Goal: Task Accomplishment & Management: Use online tool/utility

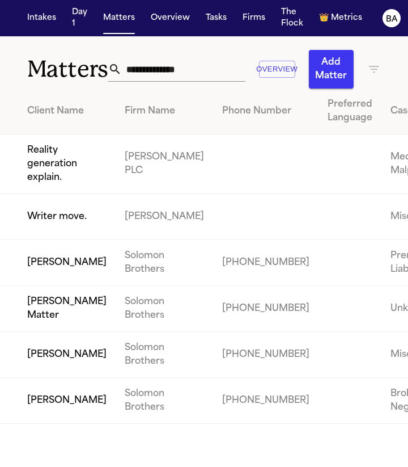
click at [53, 224] on td "Writer move." at bounding box center [58, 217] width 116 height 46
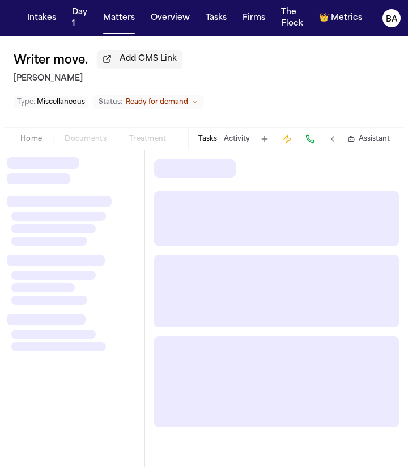
click at [83, 141] on div "Home Documents Treatment Coverage Police Changes Mail Fax Demand Workspaces Art…" at bounding box center [98, 139] width 179 height 14
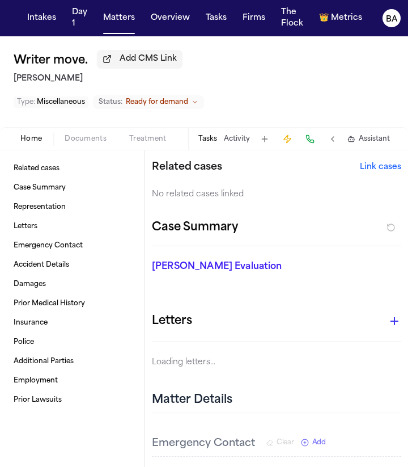
click at [90, 138] on span "Documents" at bounding box center [86, 138] width 42 height 9
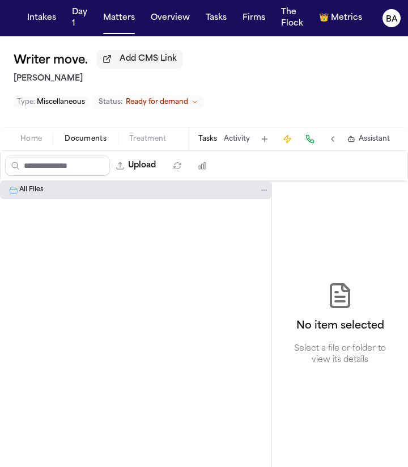
click at [303, 78] on h2 "Torres-Petersen" at bounding box center [204, 79] width 381 height 14
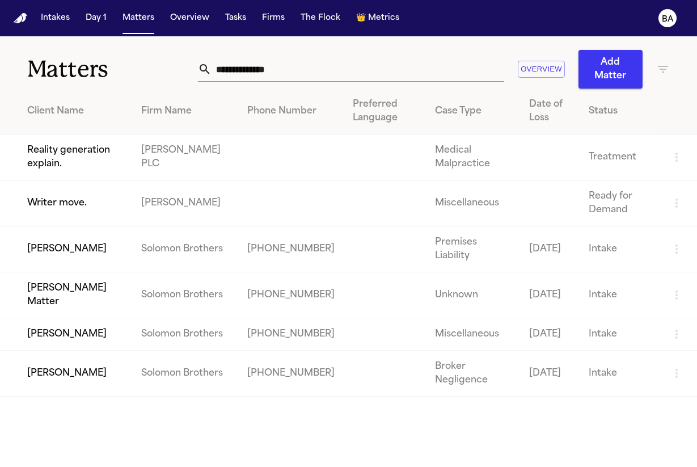
click at [67, 207] on td "Writer move." at bounding box center [66, 203] width 132 height 46
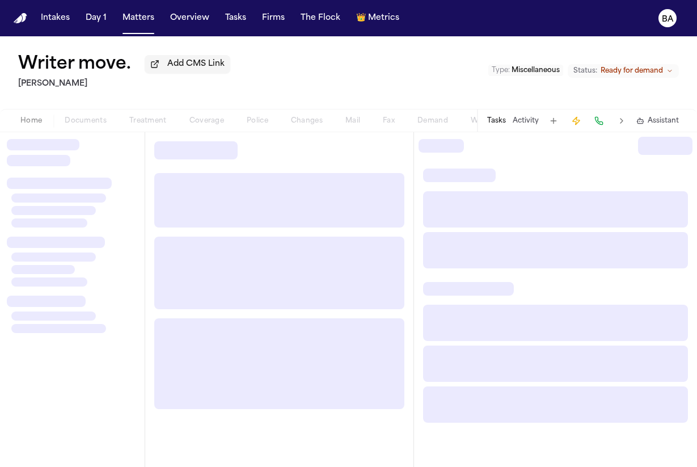
click at [83, 125] on div "Home Documents Treatment Coverage Police Changes Mail Fax Demand Workspaces Art…" at bounding box center [243, 121] width 468 height 14
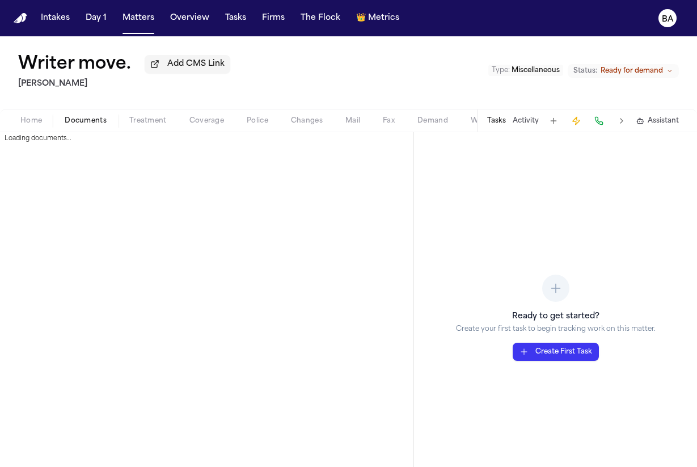
click at [79, 123] on span "Documents" at bounding box center [86, 120] width 42 height 9
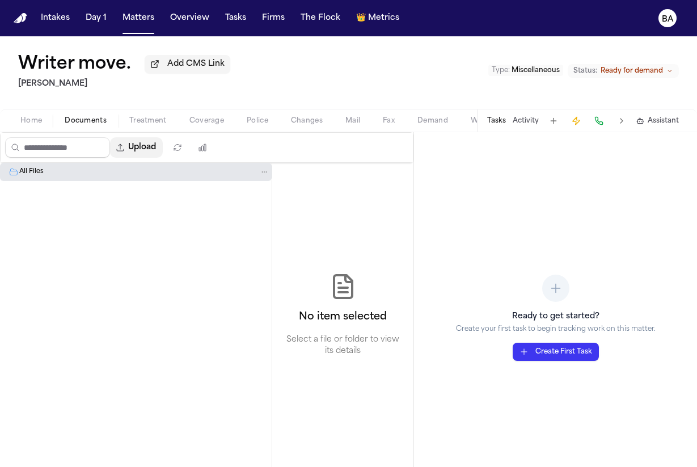
click at [125, 150] on icon "button" at bounding box center [120, 147] width 9 height 9
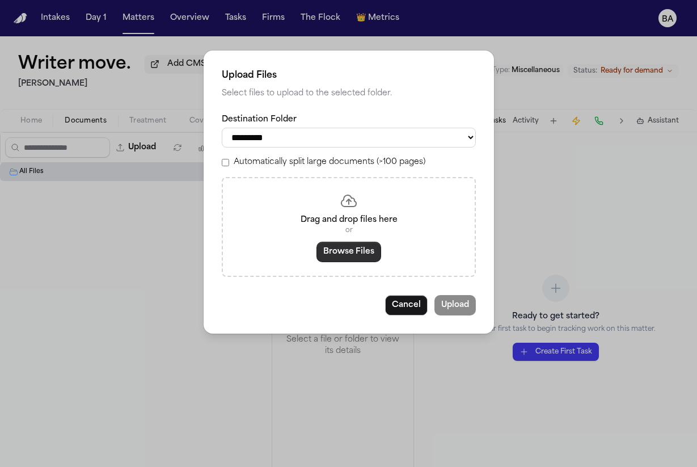
click at [347, 256] on button "Browse Files" at bounding box center [348, 252] width 65 height 20
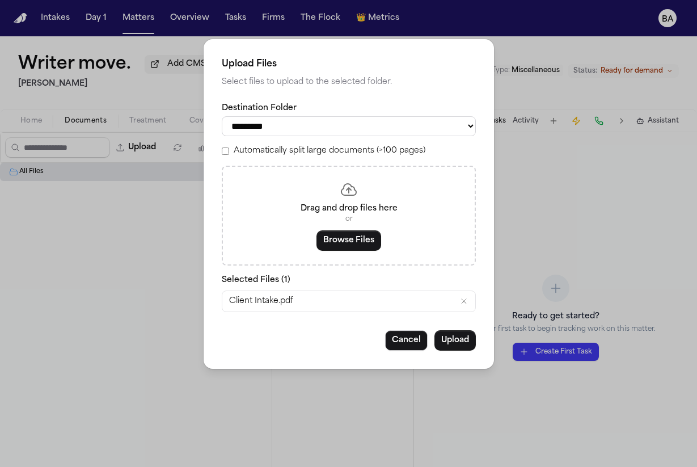
click at [283, 134] on select "*********" at bounding box center [349, 126] width 254 height 20
click at [321, 156] on label "Automatically split large documents (>100 pages)" at bounding box center [330, 150] width 192 height 11
click at [404, 348] on button "Cancel" at bounding box center [406, 340] width 43 height 20
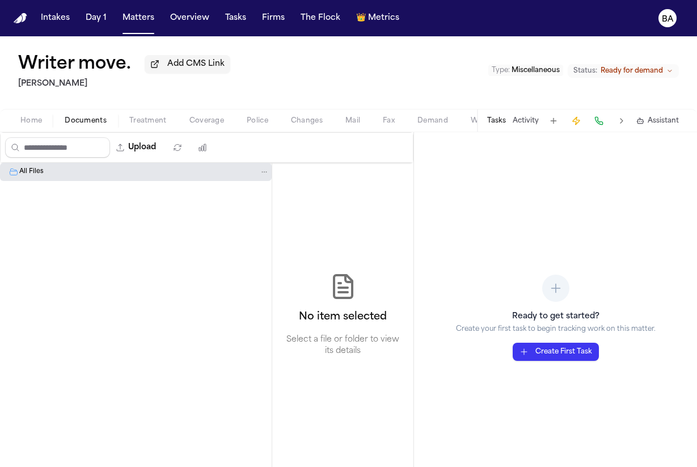
click at [460, 58] on div "Writer move. Add CMS Link Torres-Petersen Type : Miscellaneous Status: Ready fo…" at bounding box center [348, 72] width 697 height 73
